Goal: Navigation & Orientation: Understand site structure

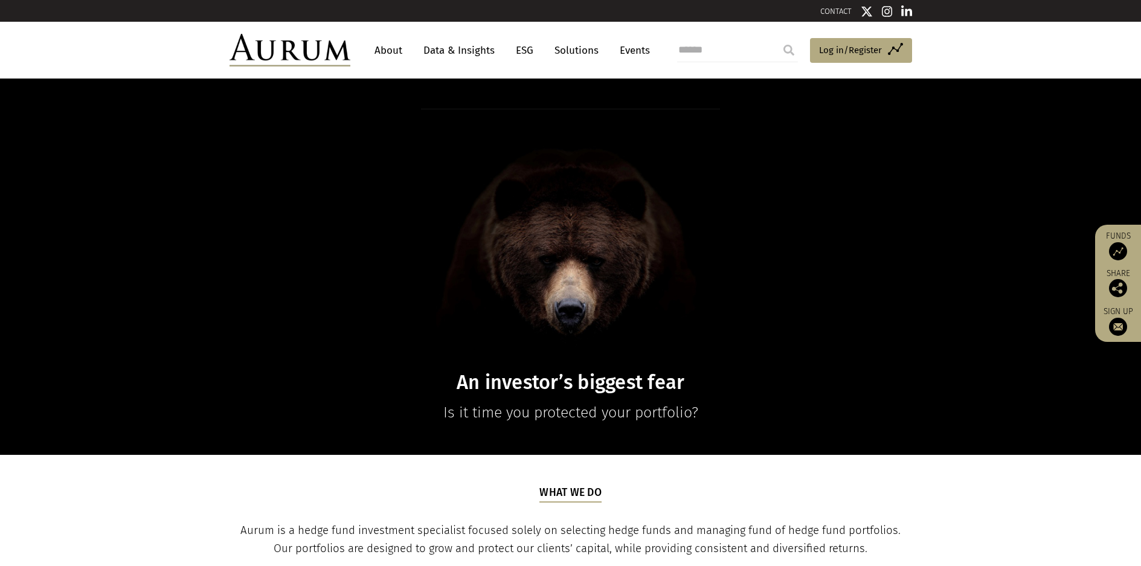
click at [484, 49] on link "Data & Insights" at bounding box center [458, 50] width 83 height 22
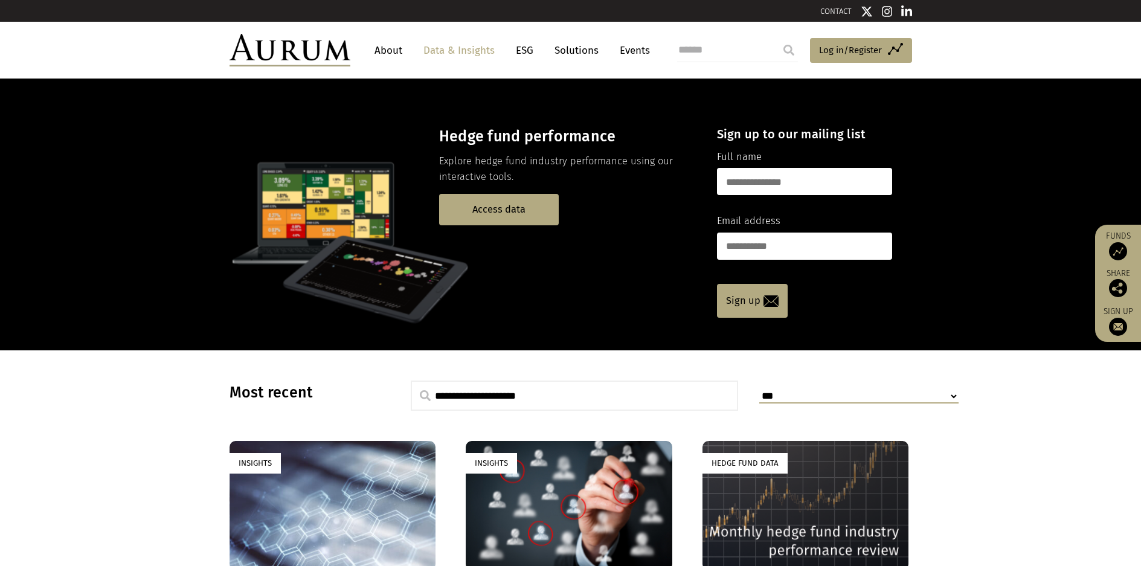
click at [381, 46] on link "About" at bounding box center [388, 50] width 40 height 22
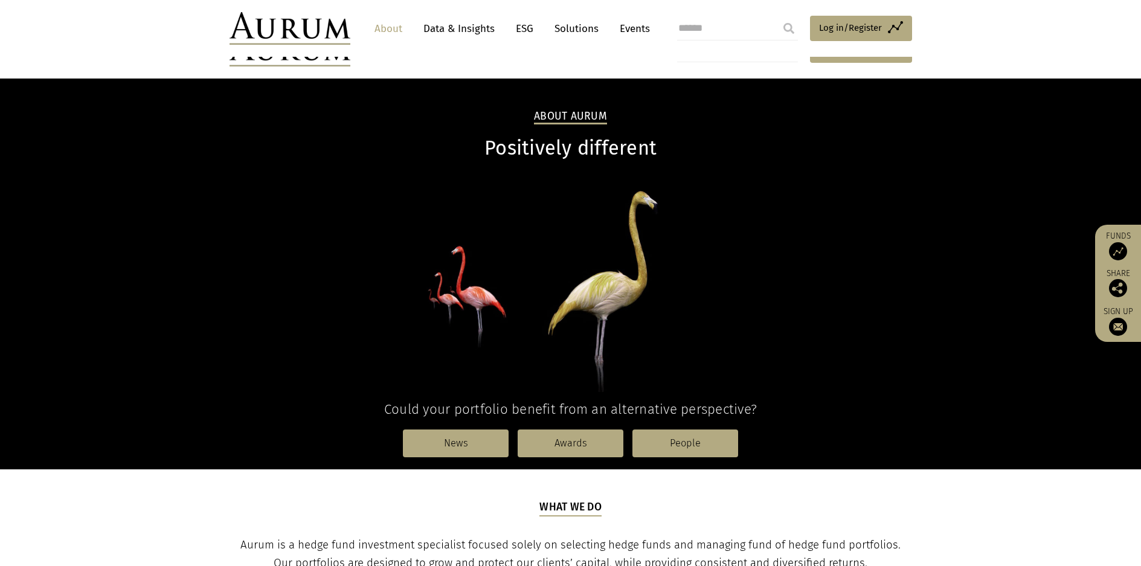
scroll to position [242, 0]
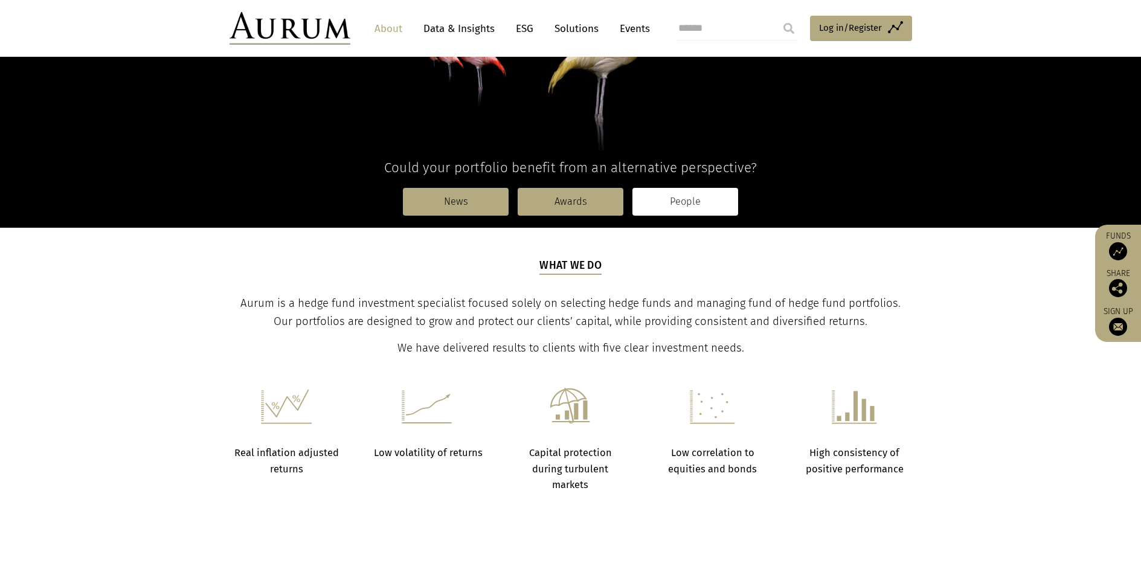
click at [700, 203] on link "People" at bounding box center [685, 202] width 106 height 28
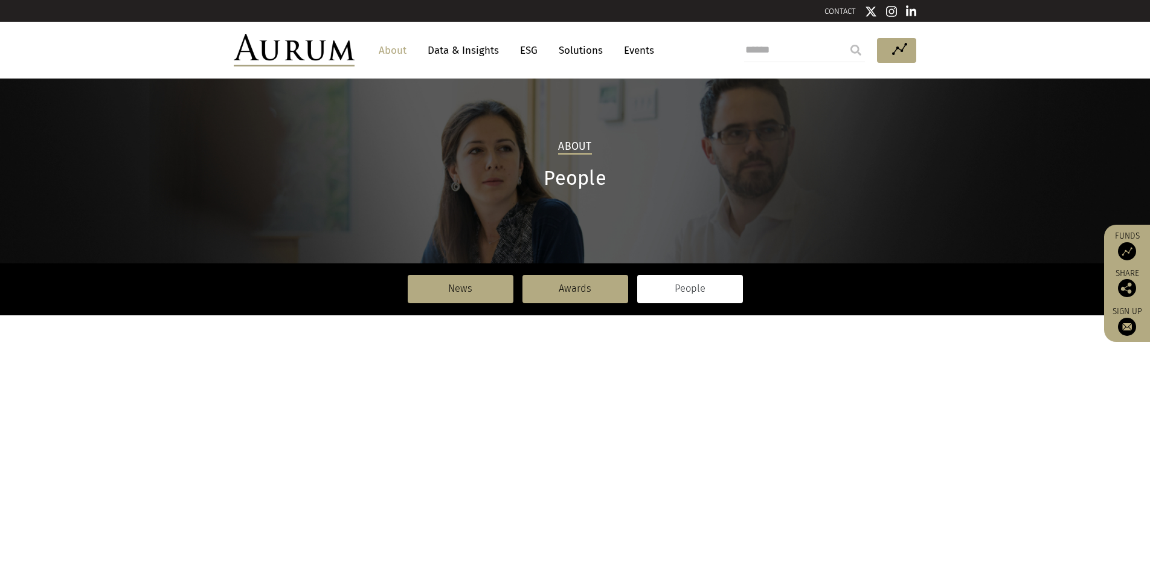
click at [781, 209] on div at bounding box center [575, 229] width 682 height 66
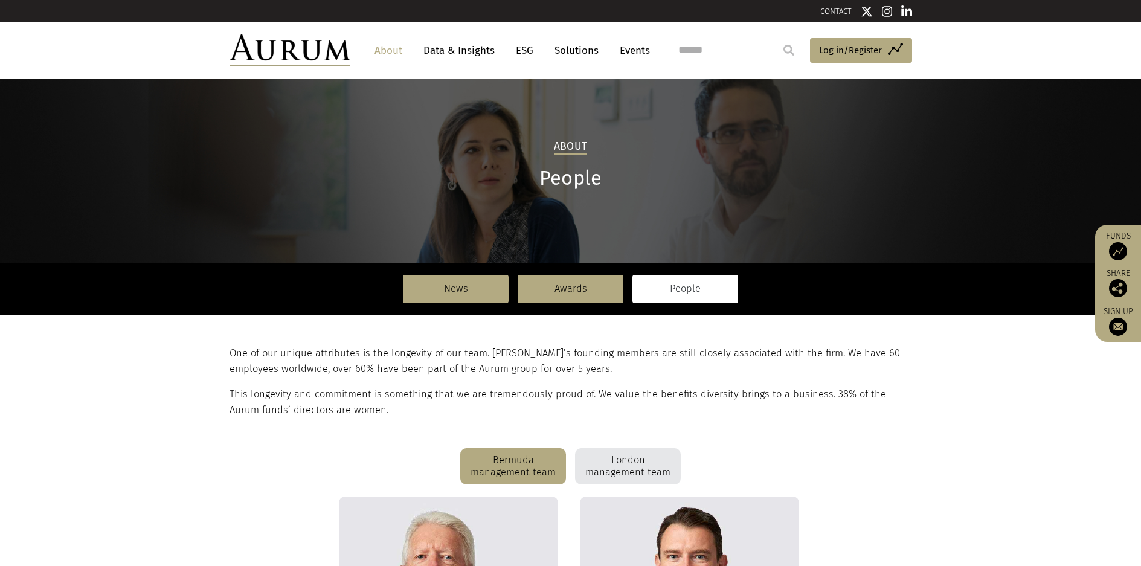
click at [667, 466] on div "London management team" at bounding box center [628, 466] width 106 height 36
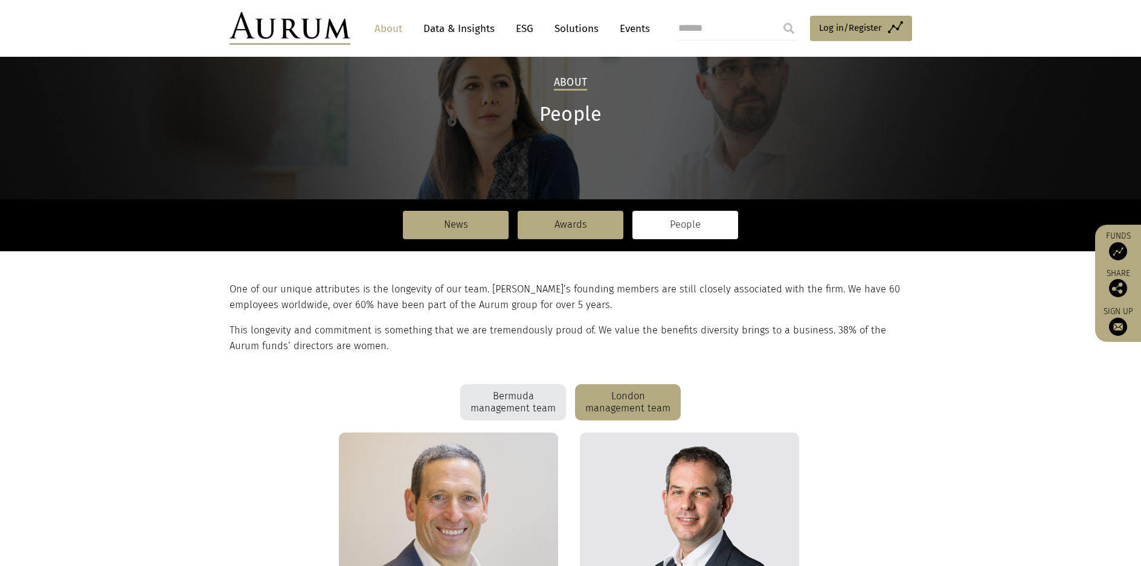
scroll to position [60, 0]
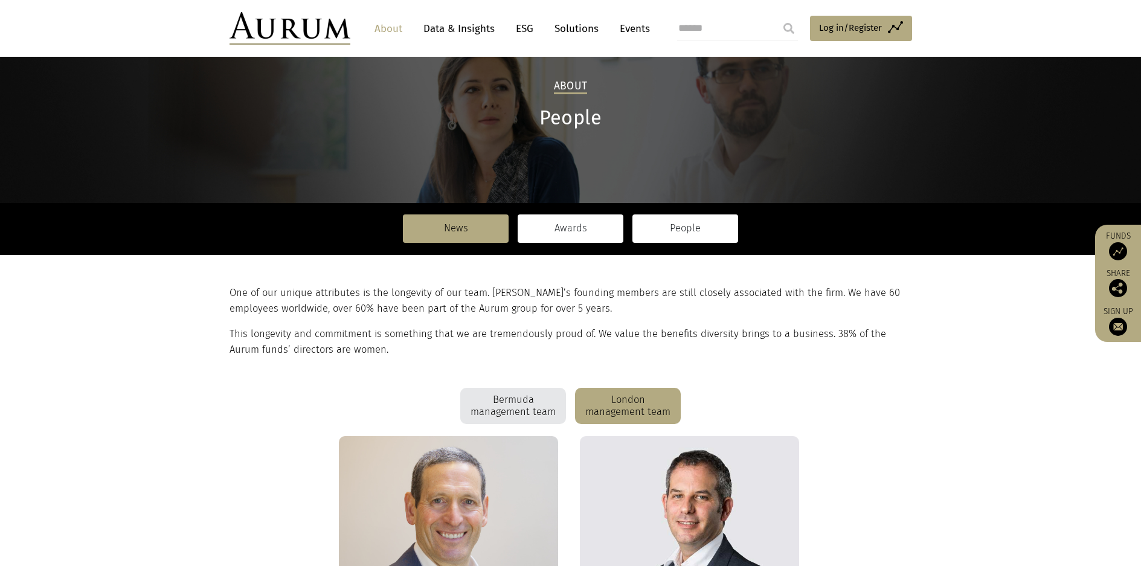
click at [577, 232] on link "Awards" at bounding box center [571, 228] width 106 height 28
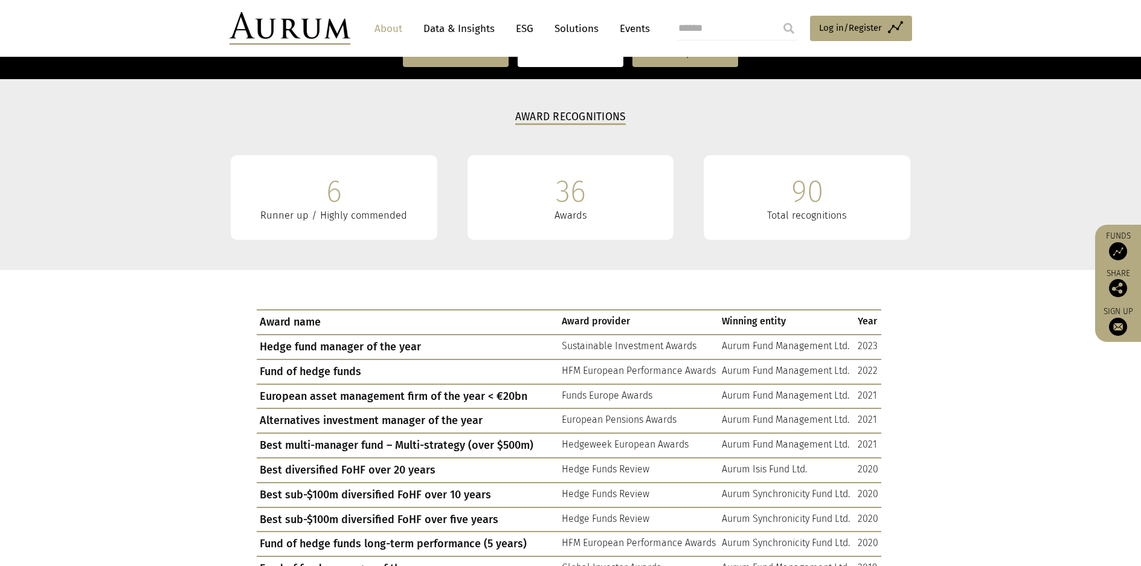
scroll to position [242, 0]
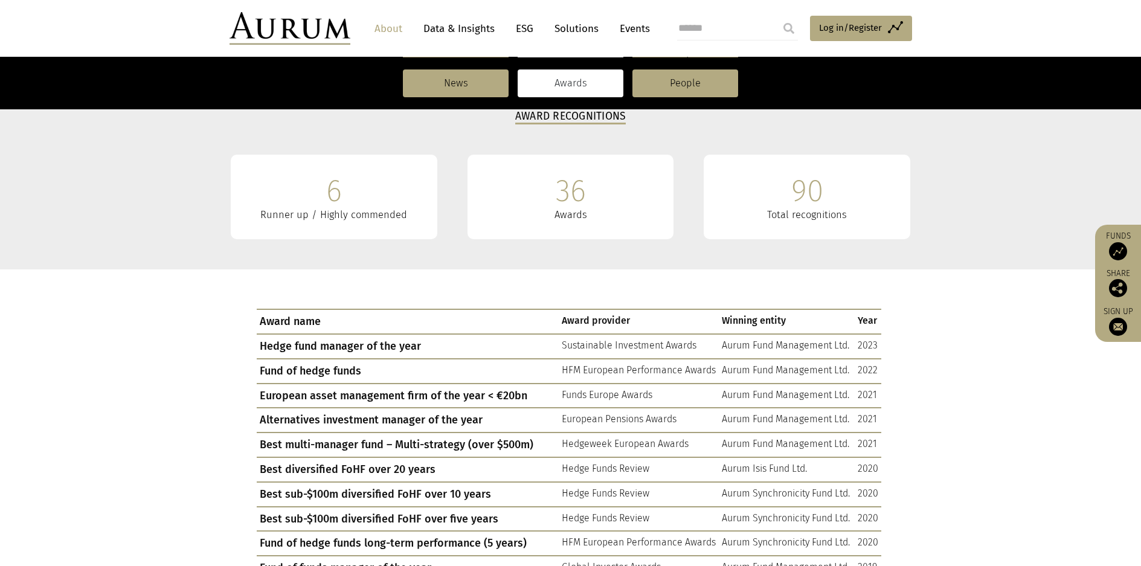
click at [995, 244] on section "Award Recognitions 6 Runner up / Highly commended 36 Awards 90 Total recognitio…" at bounding box center [570, 174] width 1141 height 191
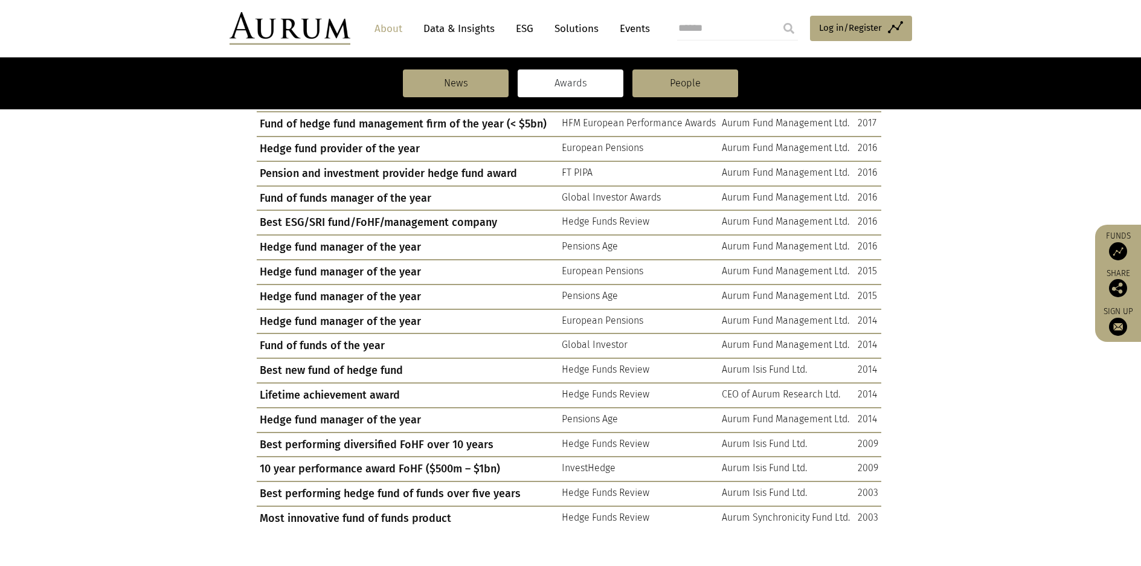
scroll to position [1087, 0]
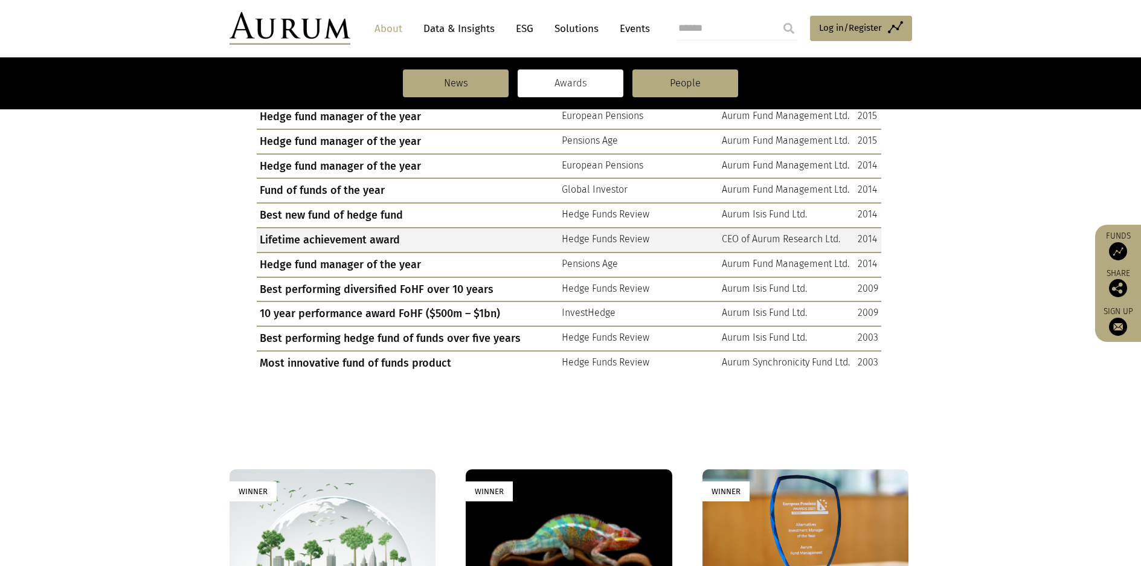
click at [603, 239] on td "Hedge Funds Review" at bounding box center [639, 240] width 160 height 25
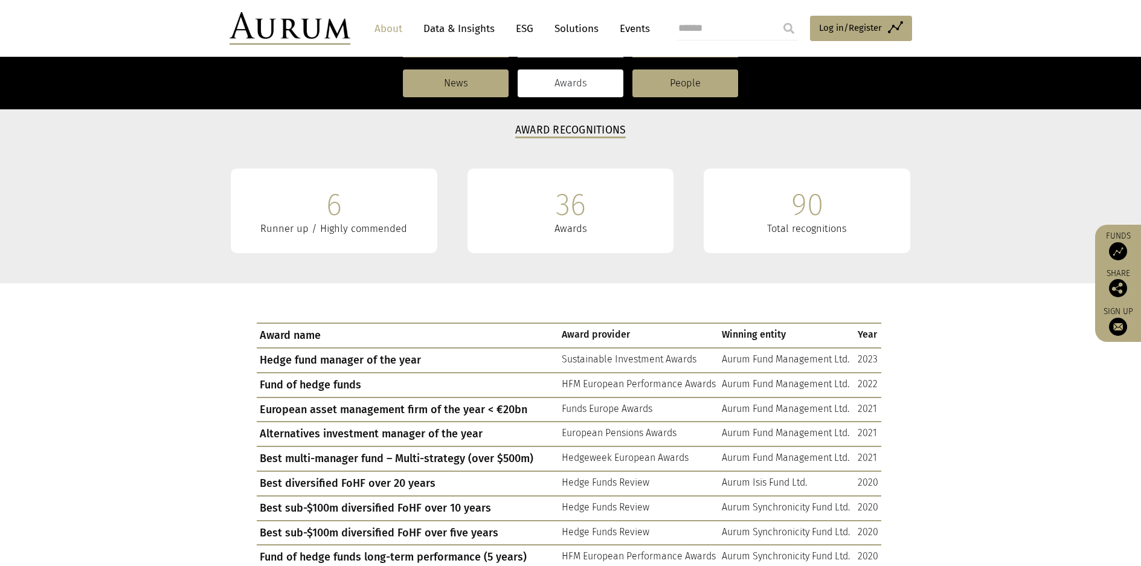
scroll to position [60, 0]
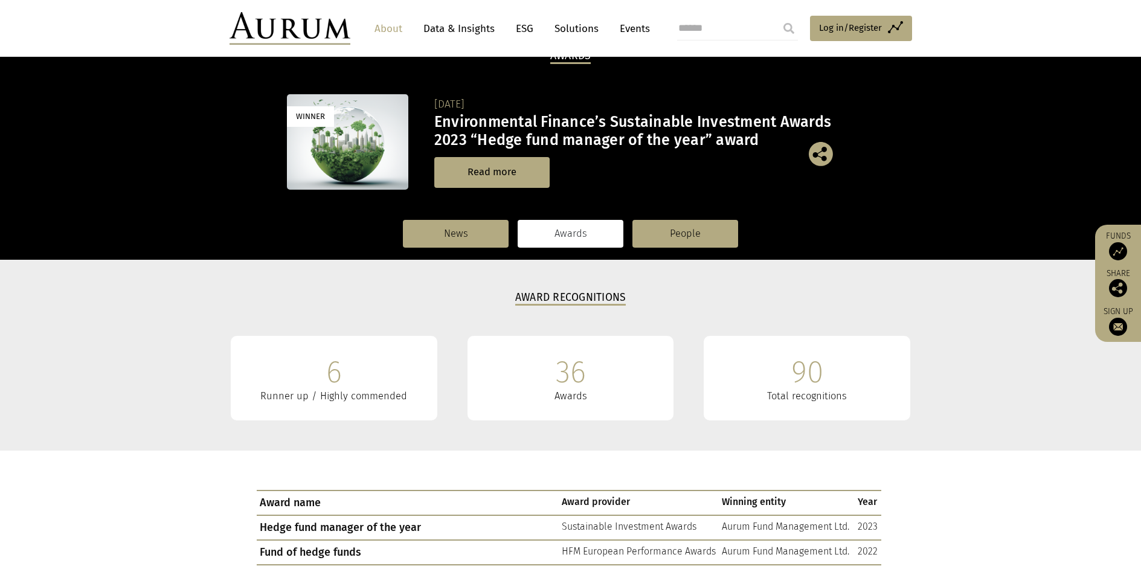
click at [628, 29] on link "Events" at bounding box center [632, 29] width 36 height 22
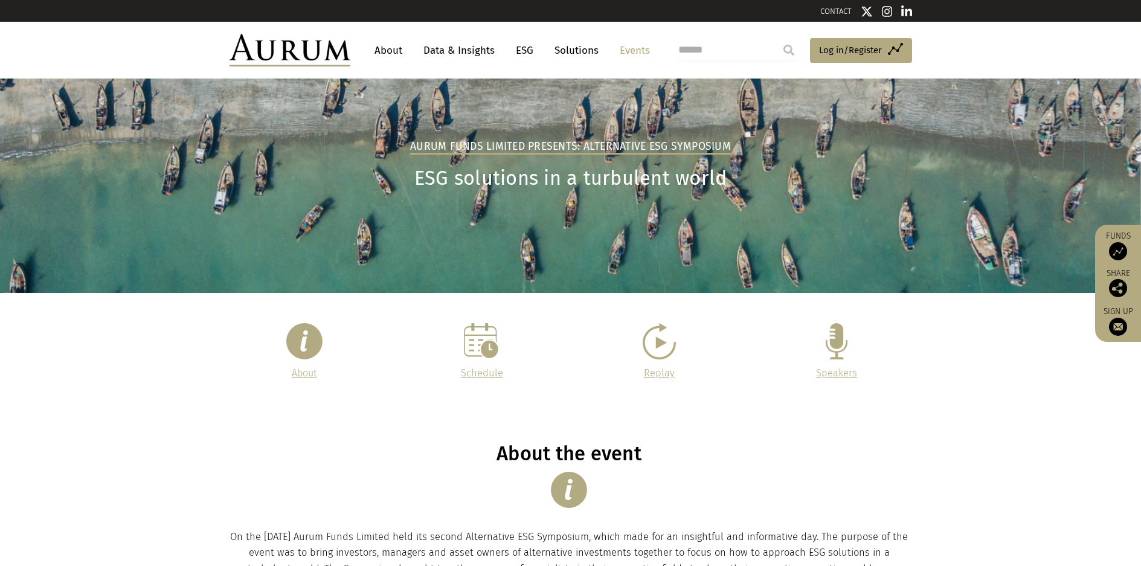
click at [384, 50] on link "About" at bounding box center [388, 50] width 40 height 22
